Goal: Task Accomplishment & Management: Complete application form

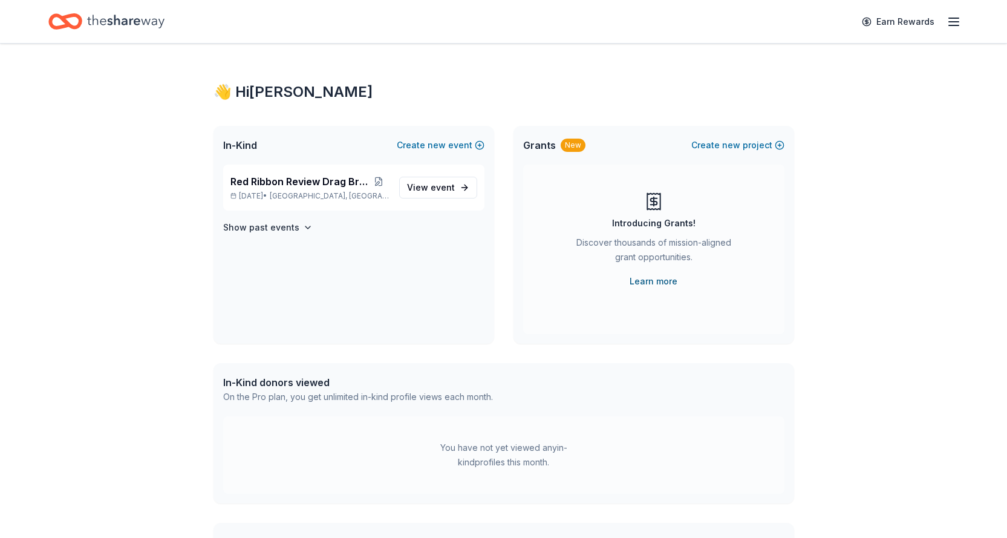
click at [667, 279] on link "Learn more" at bounding box center [654, 281] width 48 height 15
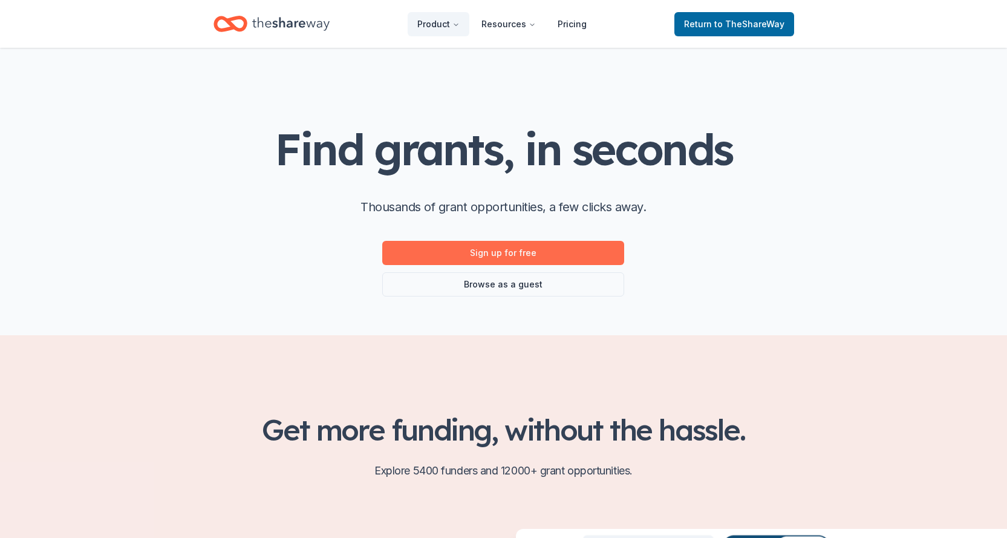
click at [538, 250] on link "Sign up for free" at bounding box center [503, 253] width 242 height 24
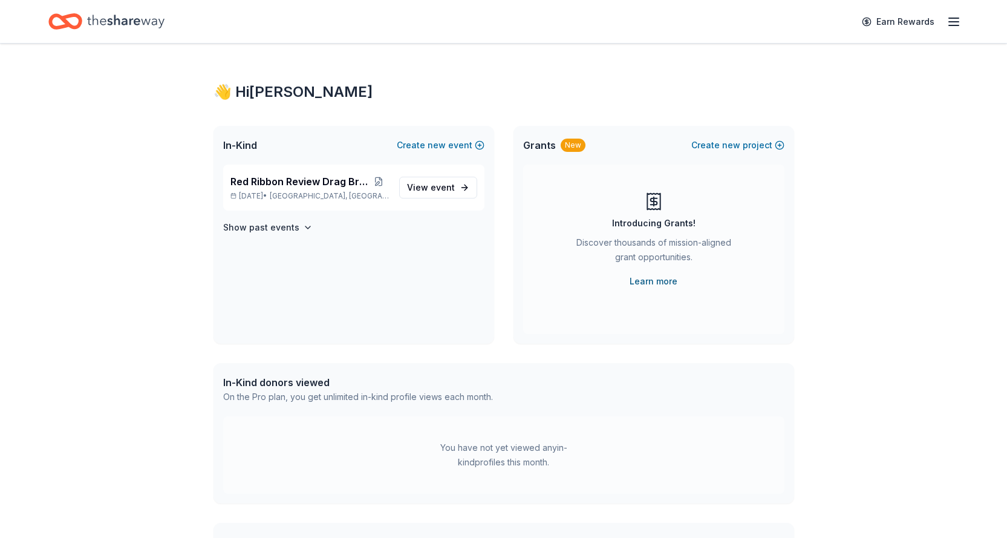
click at [669, 280] on link "Learn more" at bounding box center [654, 281] width 48 height 15
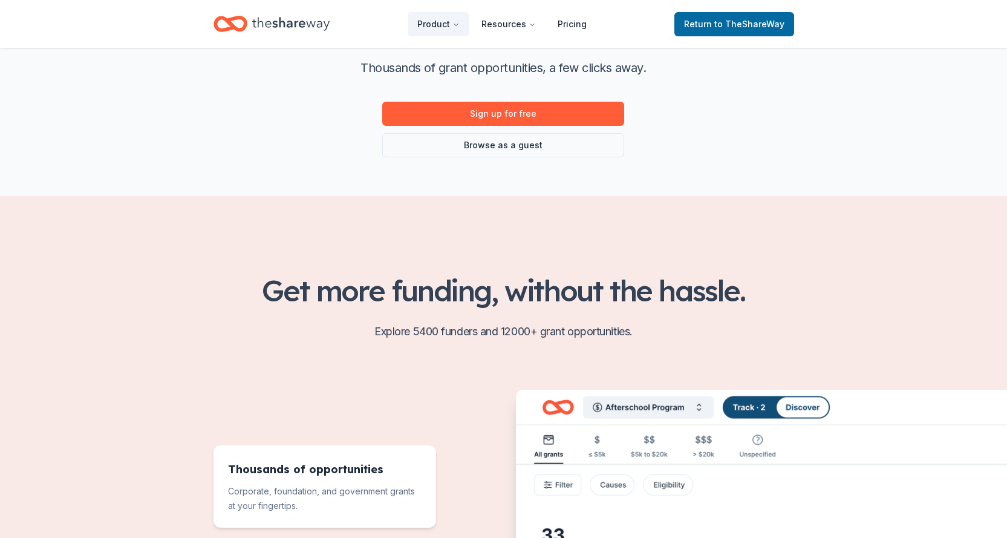
scroll to position [60, 0]
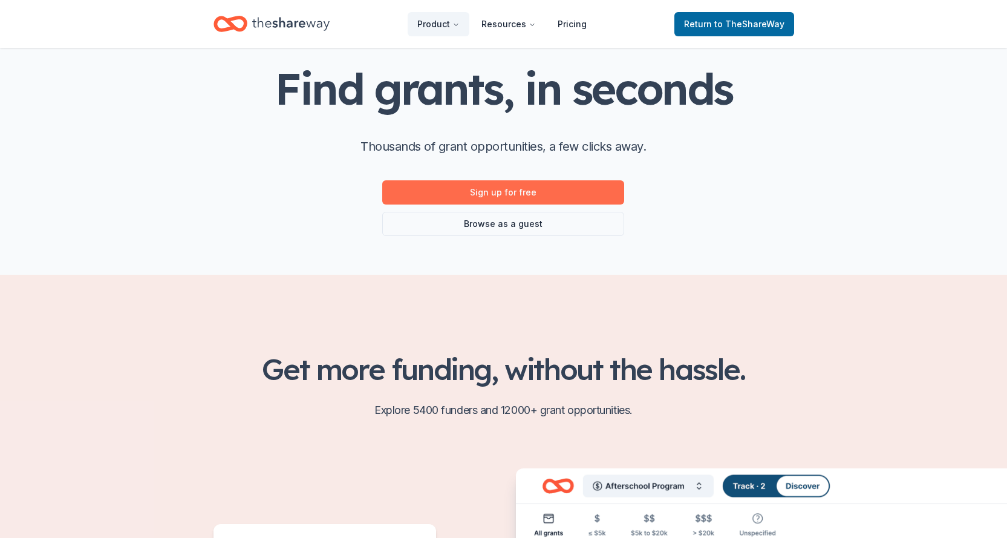
click at [557, 188] on link "Sign up for free" at bounding box center [503, 192] width 242 height 24
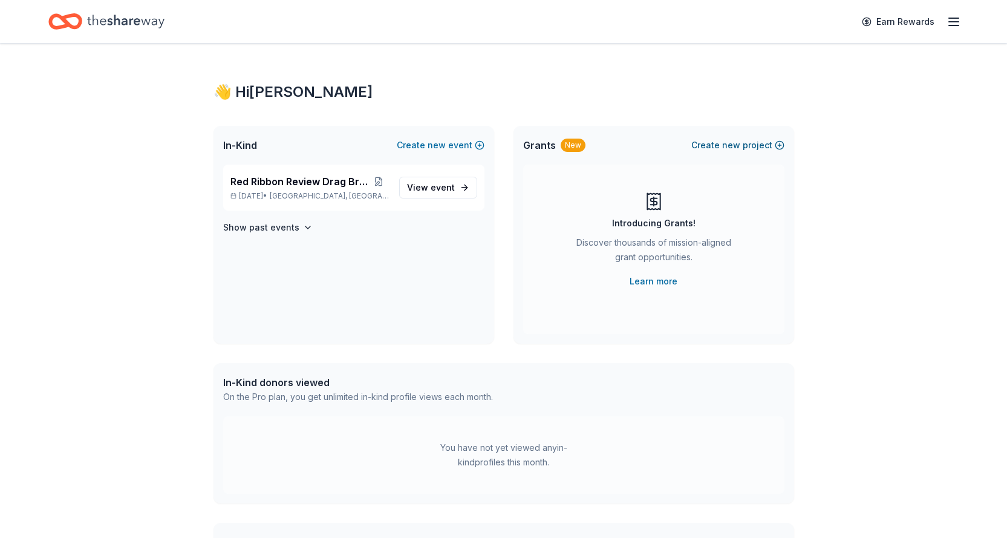
click at [736, 141] on span "new" at bounding box center [731, 145] width 18 height 15
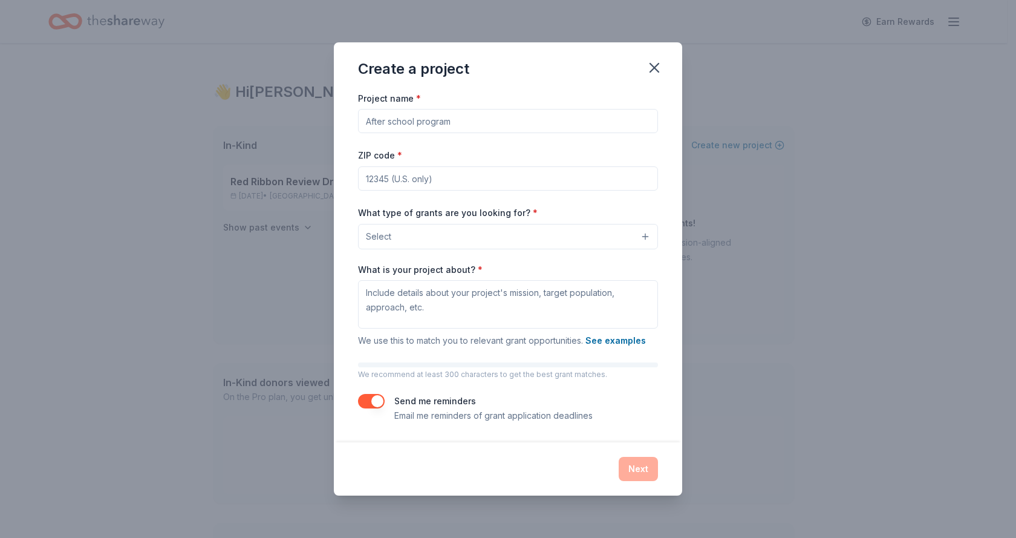
click at [505, 123] on input "Project name *" at bounding box center [508, 121] width 300 height 24
click at [491, 182] on input "ZIP code *" at bounding box center [508, 178] width 300 height 24
type input "92103"
click at [642, 209] on div "What type of grants are you looking for? * Select" at bounding box center [508, 227] width 300 height 44
click at [644, 233] on button "Select" at bounding box center [508, 236] width 300 height 25
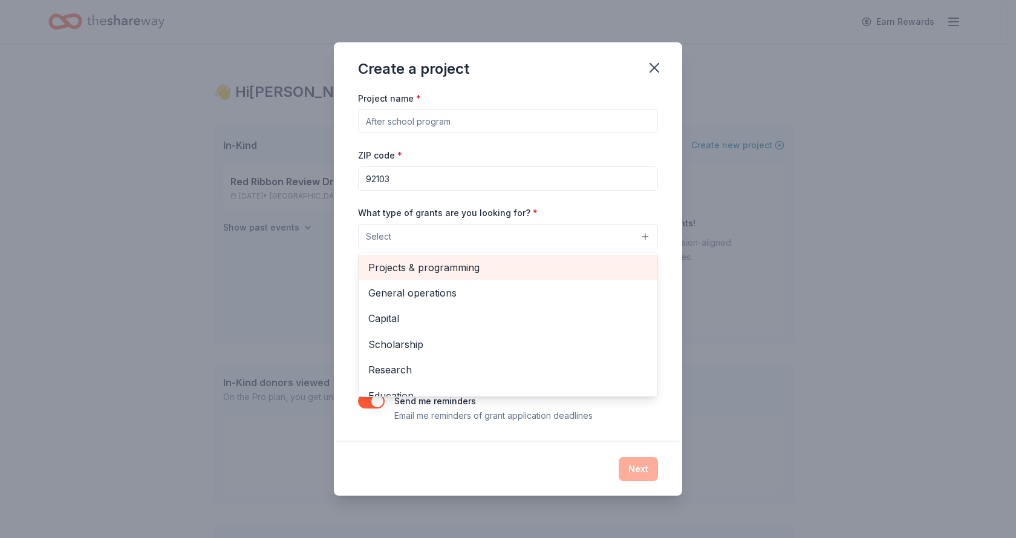
click at [596, 269] on span "Projects & programming" at bounding box center [507, 268] width 279 height 16
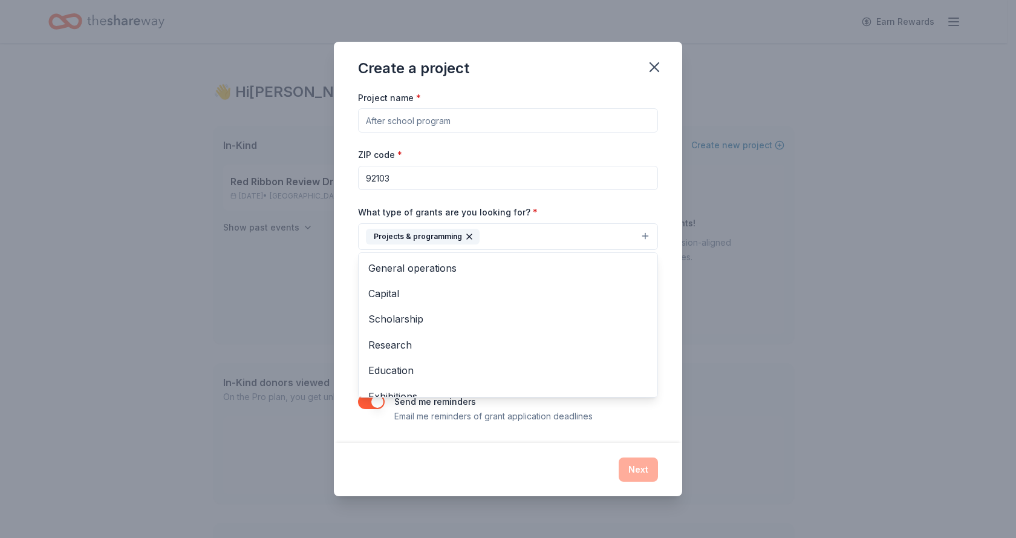
click at [811, 313] on div "Create a project Project name * ZIP code * 92103 What type of grants are you lo…" at bounding box center [508, 269] width 1016 height 538
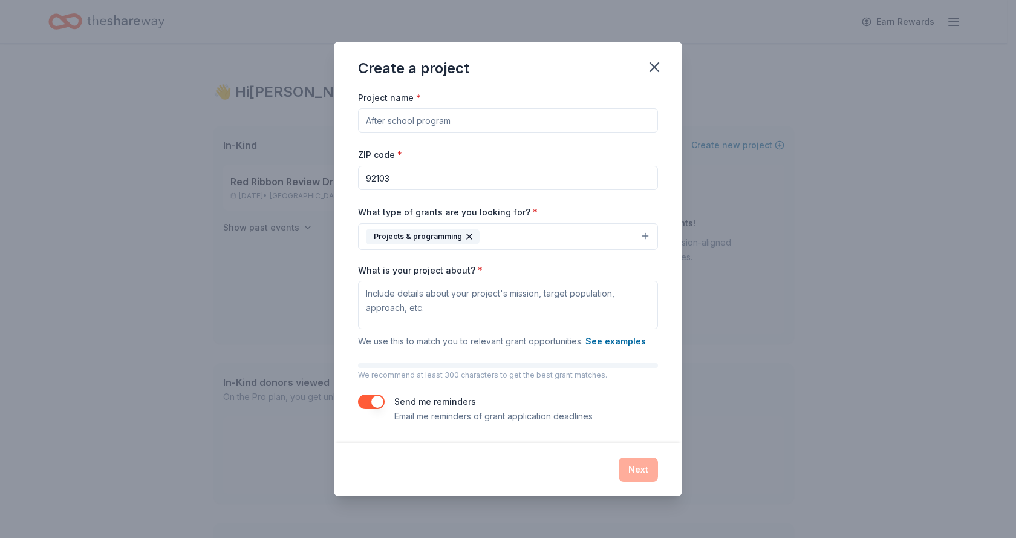
click at [642, 238] on button "Projects & programming" at bounding box center [508, 236] width 300 height 27
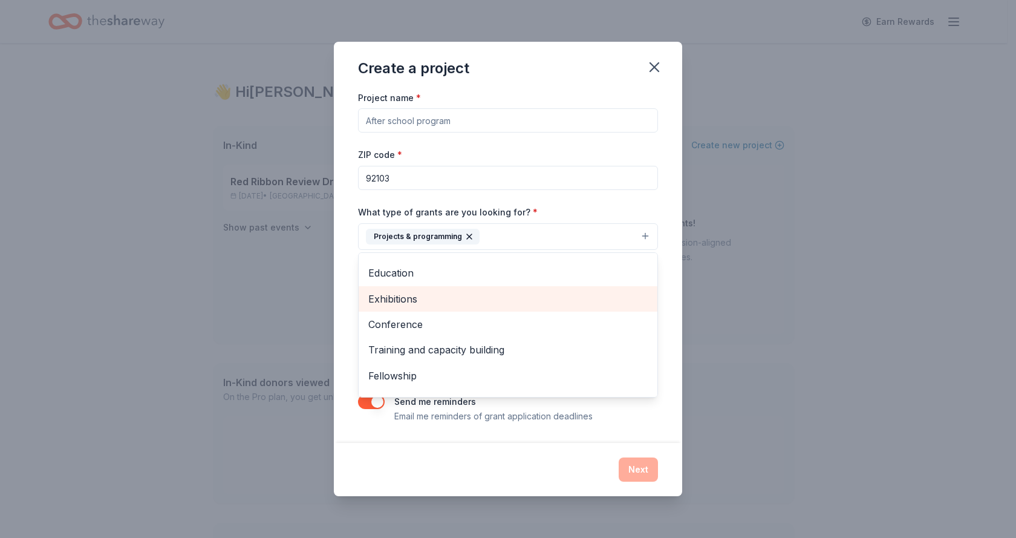
scroll to position [117, 0]
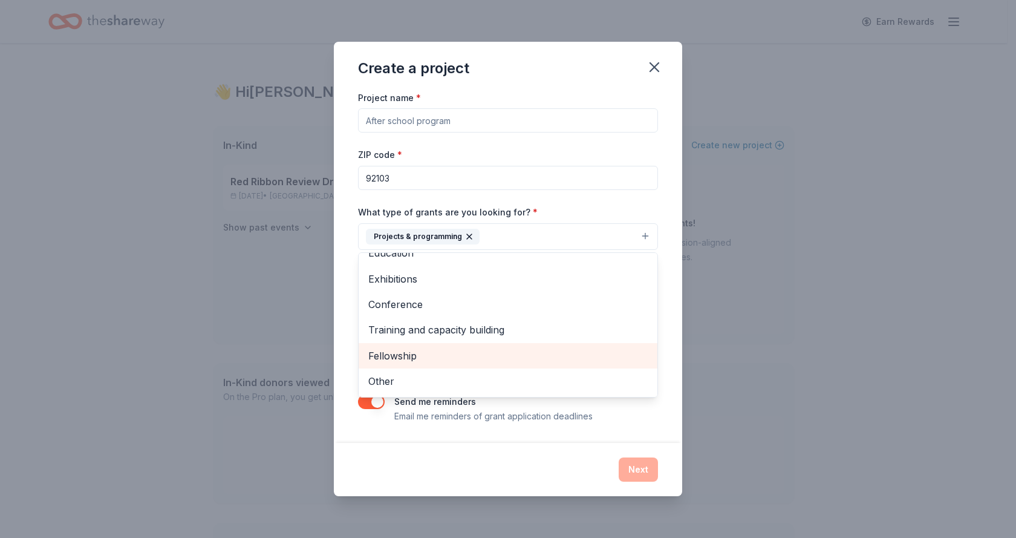
click at [602, 356] on span "Fellowship" at bounding box center [507, 356] width 279 height 16
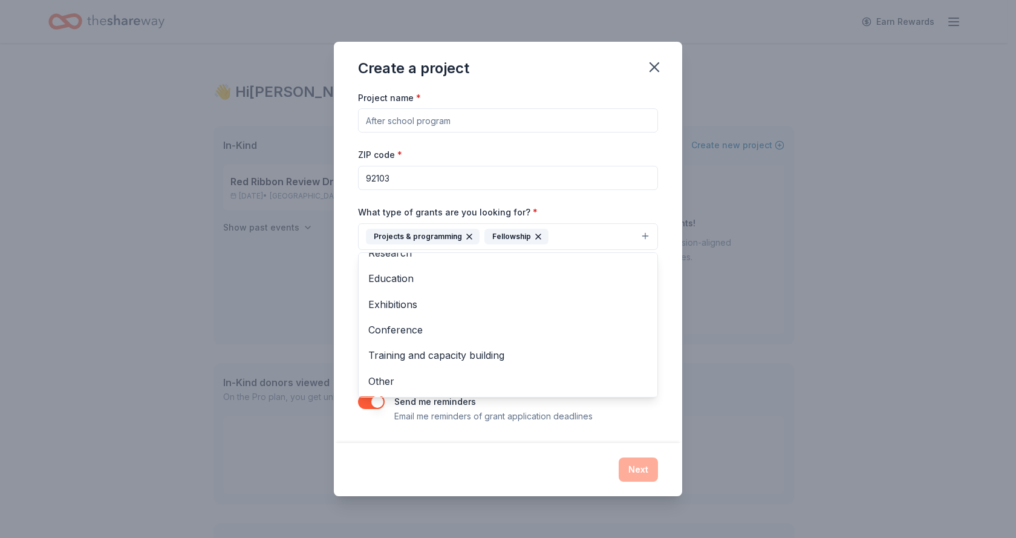
click at [784, 353] on div "Create a project Project name * ZIP code * 92103 What type of grants are you lo…" at bounding box center [508, 269] width 1016 height 538
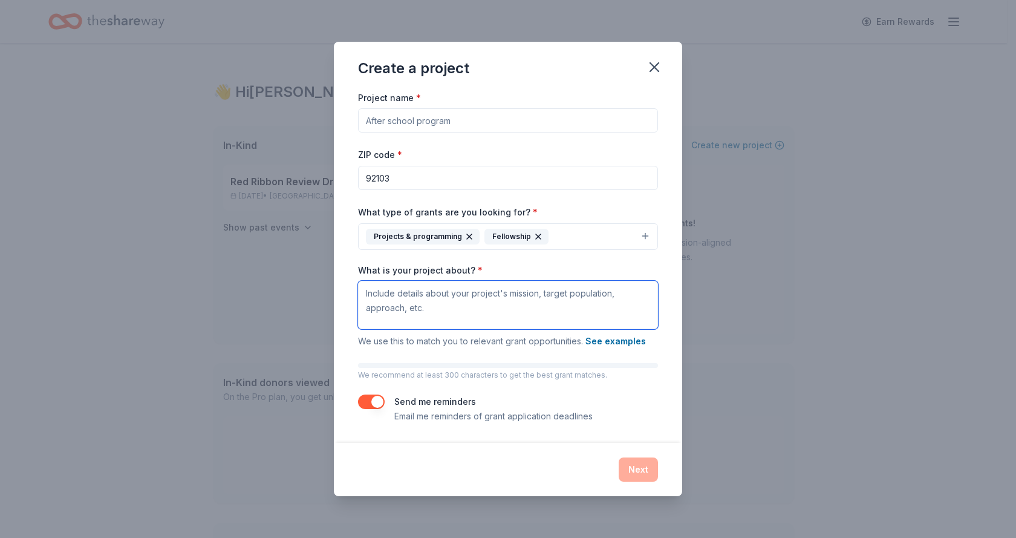
click at [593, 299] on textarea "What is your project about? *" at bounding box center [508, 305] width 300 height 48
click at [558, 301] on textarea "What is your project about? *" at bounding box center [508, 305] width 300 height 48
click at [561, 310] on textarea "Provide support, educational, and leadership opportunities for youth living wit…" at bounding box center [508, 305] width 300 height 48
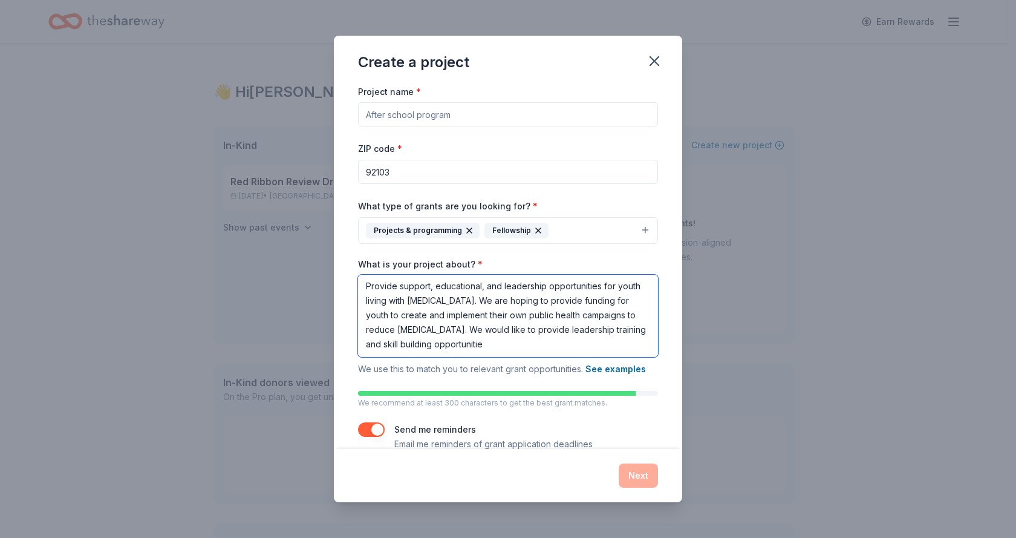
scroll to position [1, 0]
click at [529, 345] on textarea "Provide support, educational, and leadership opportunities for youth living wit…" at bounding box center [508, 316] width 300 height 82
click at [582, 344] on textarea "Provide support, educational, and leadership opportunities for youth living wit…" at bounding box center [508, 316] width 300 height 82
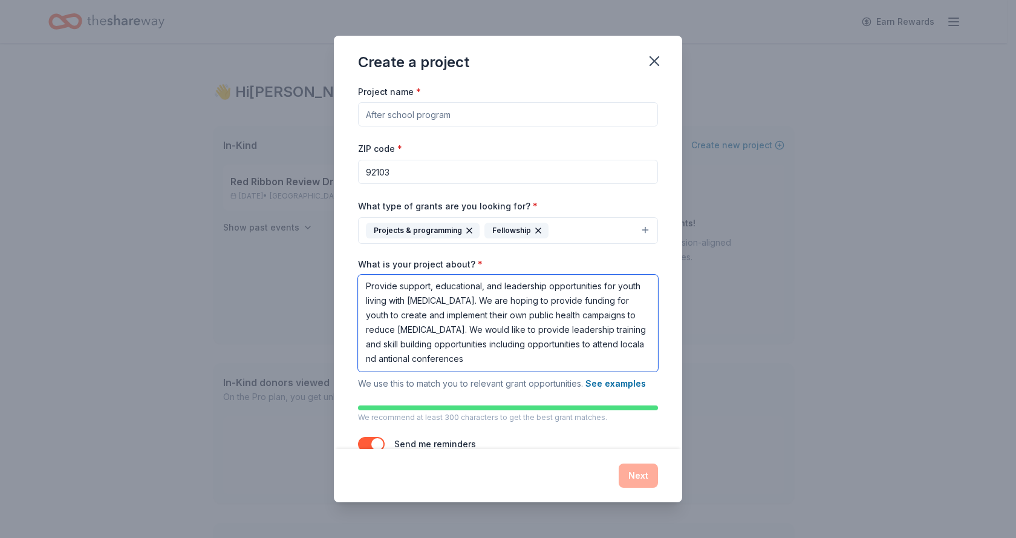
click at [611, 345] on textarea "Provide support, educational, and leadership opportunities for youth living wit…" at bounding box center [508, 323] width 300 height 97
click at [371, 359] on textarea "Provide support, educational, and leadership opportunities for youth living wit…" at bounding box center [508, 323] width 300 height 97
click at [454, 359] on textarea "Provide support, educational, and leadership opportunities for youth living wit…" at bounding box center [508, 323] width 300 height 97
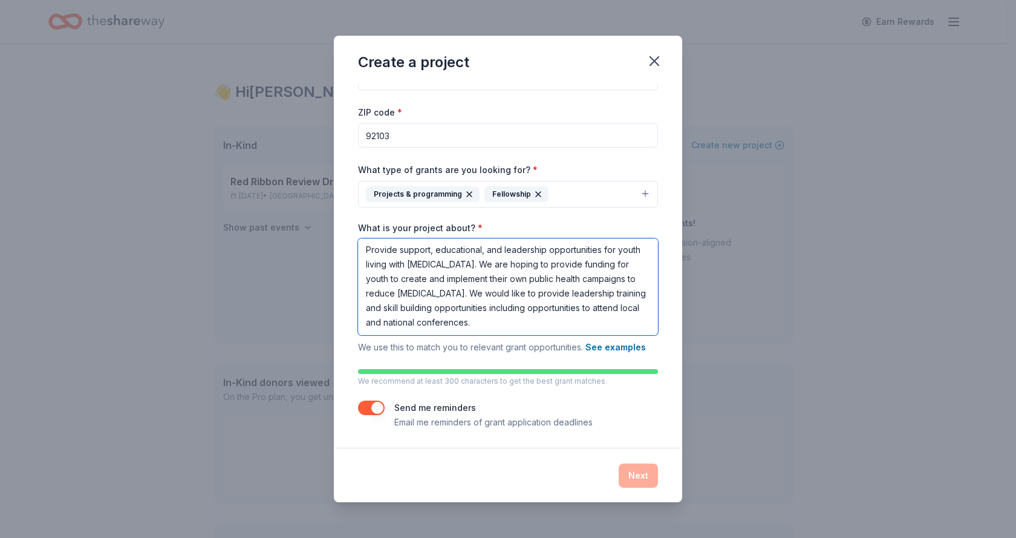
type textarea "Provide support, educational, and leadership opportunities for youth living wit…"
click at [630, 472] on div "Next" at bounding box center [508, 475] width 300 height 24
click at [636, 476] on div "Next" at bounding box center [508, 475] width 300 height 24
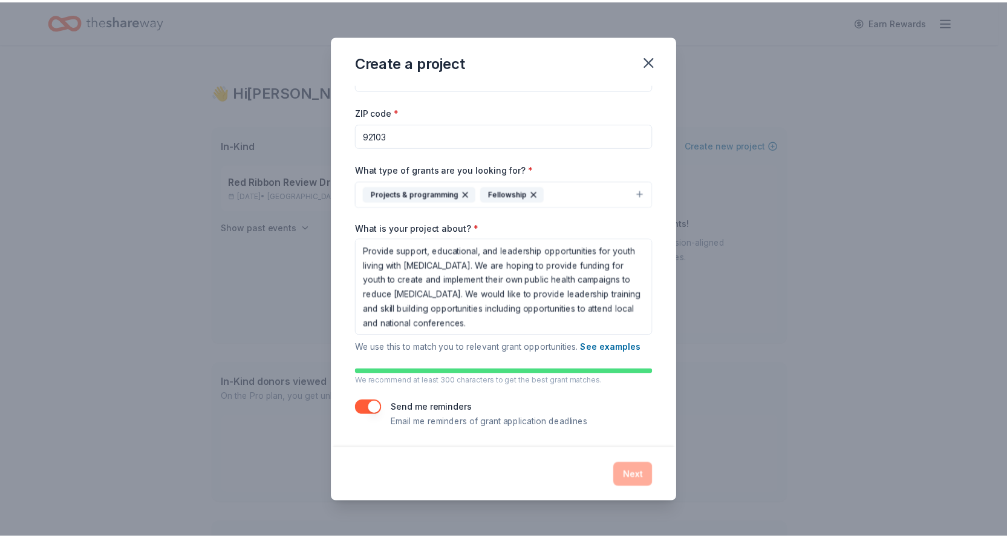
scroll to position [0, 0]
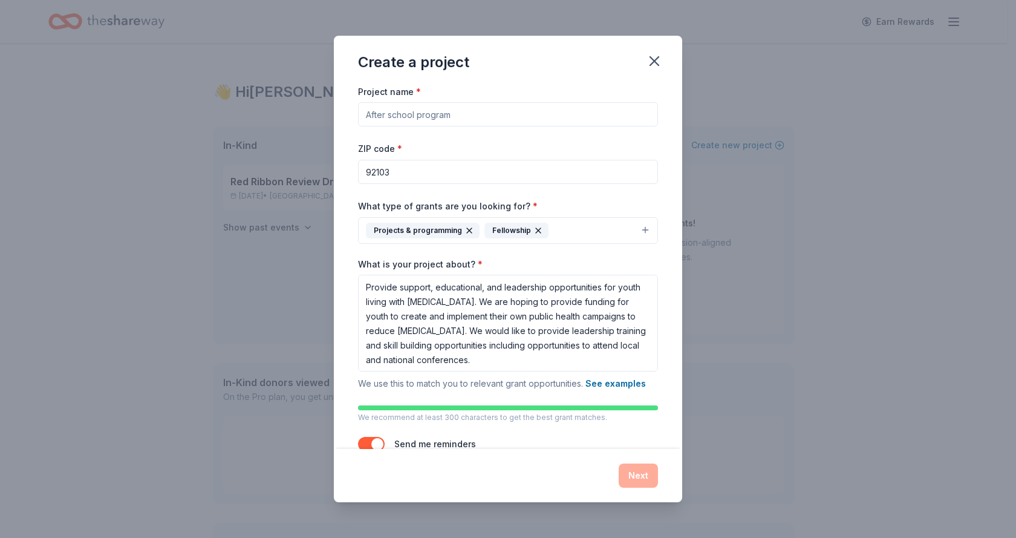
click at [463, 111] on input "Project name *" at bounding box center [508, 114] width 300 height 24
type input "Project YAS! Youth Affirming Services"
click at [638, 471] on button "Next" at bounding box center [638, 475] width 39 height 24
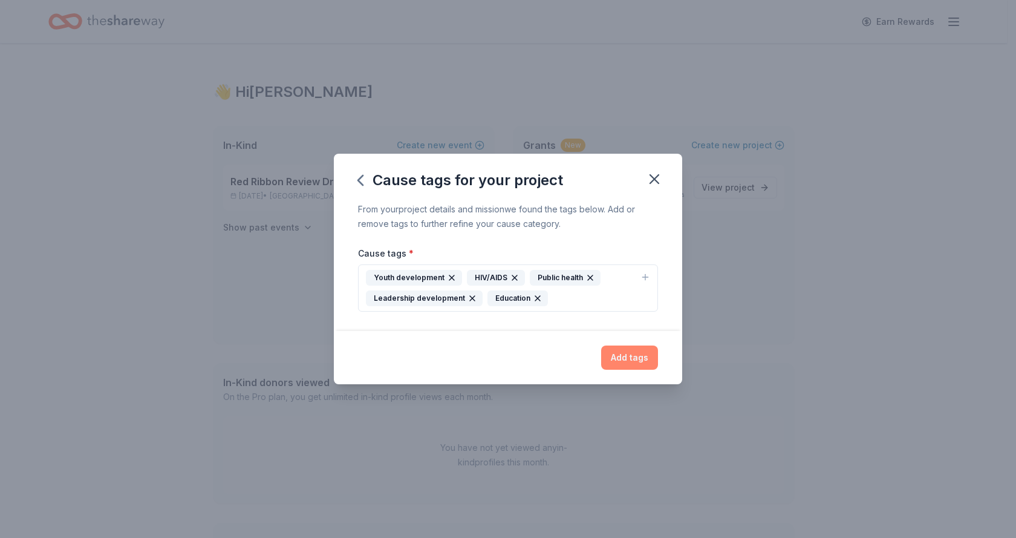
click at [633, 358] on button "Add tags" at bounding box center [629, 357] width 57 height 24
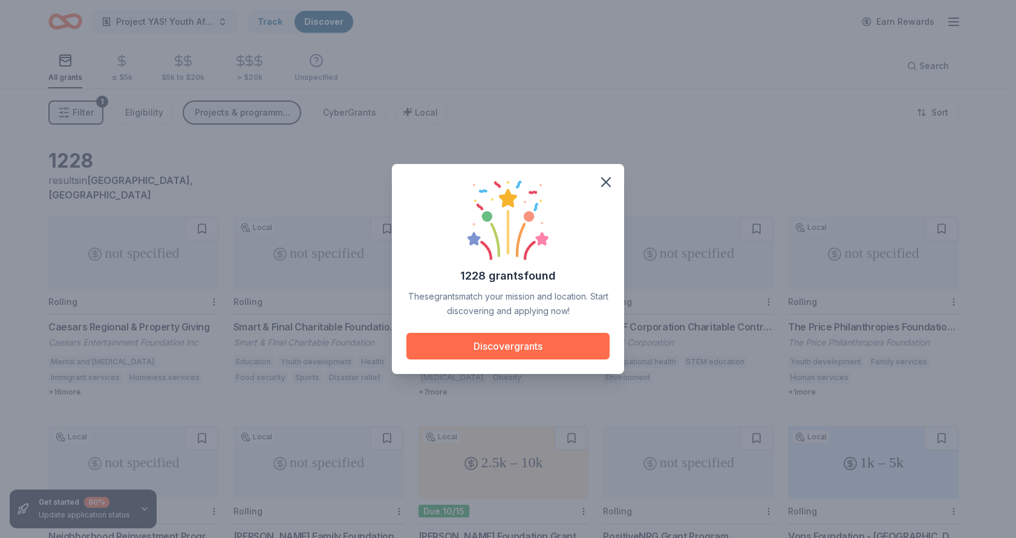
click at [522, 342] on button "Discover grants" at bounding box center [508, 346] width 203 height 27
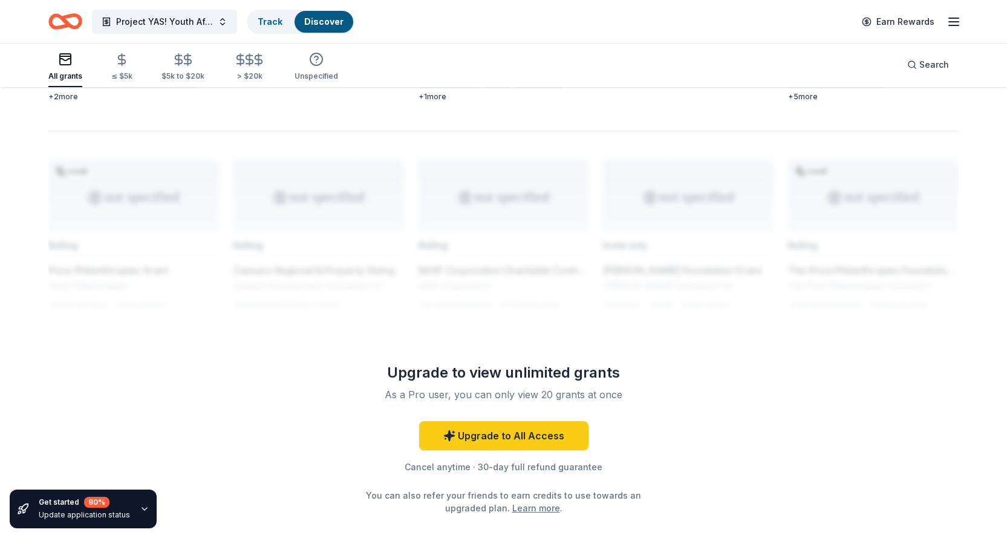
scroll to position [937, 0]
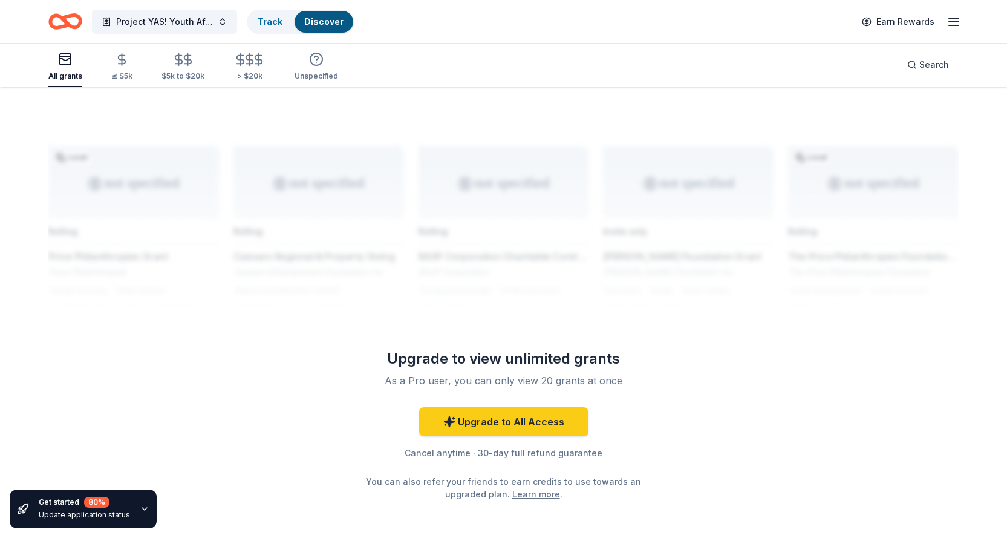
click at [140, 509] on icon "button" at bounding box center [145, 509] width 10 height 10
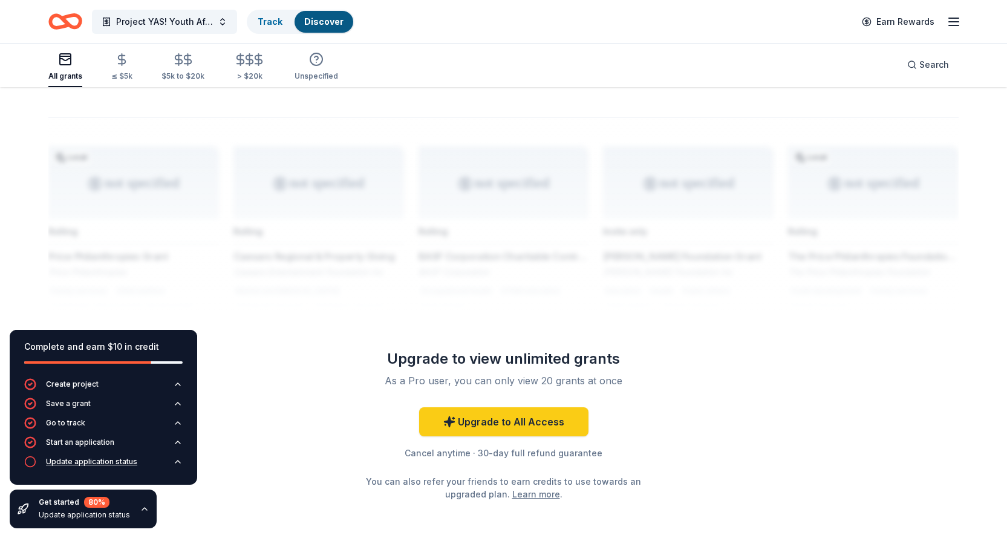
click at [177, 465] on icon "button" at bounding box center [178, 462] width 10 height 10
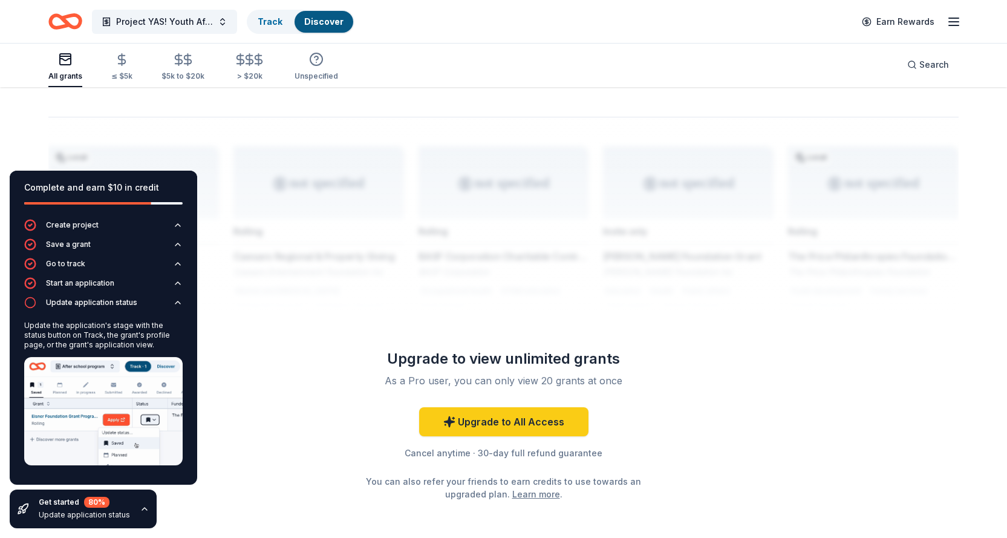
click at [140, 506] on icon "button" at bounding box center [145, 509] width 10 height 10
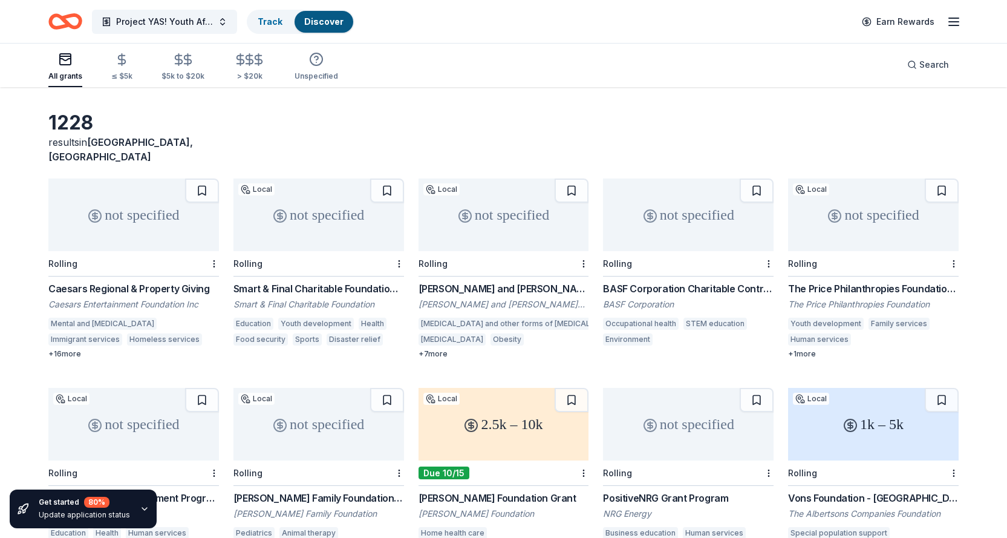
scroll to position [0, 0]
